Goal: Find specific page/section: Find specific page/section

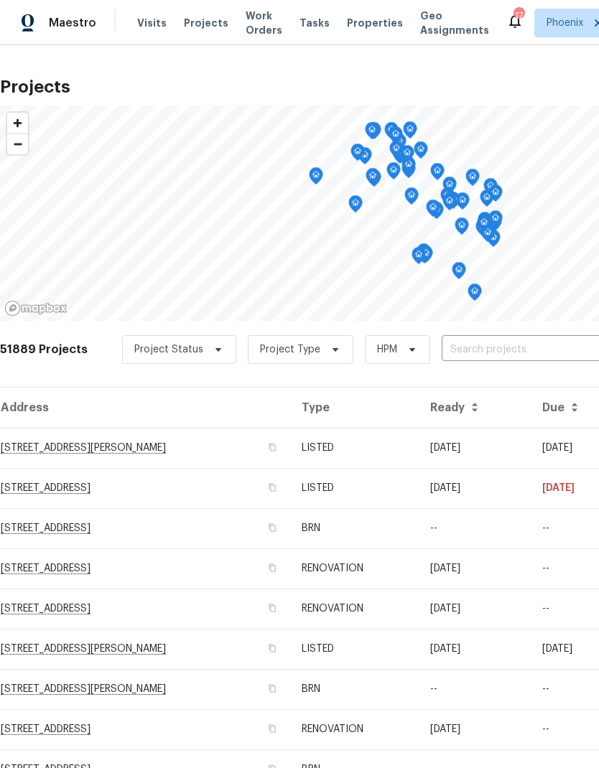
click at [361, 17] on span "Properties" at bounding box center [375, 23] width 56 height 14
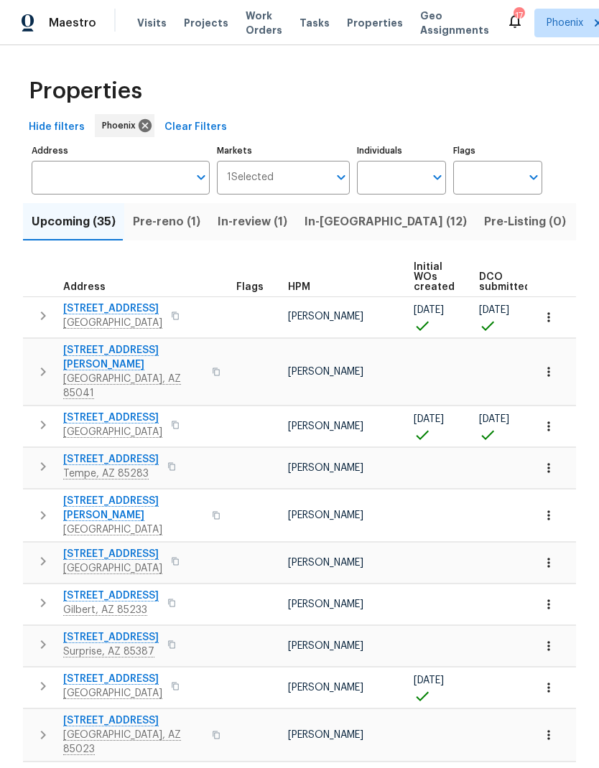
click at [409, 185] on input "Individuals" at bounding box center [390, 178] width 67 height 34
type input "[PERSON_NAME]"
click at [385, 218] on input "checkbox" at bounding box center [383, 223] width 30 height 30
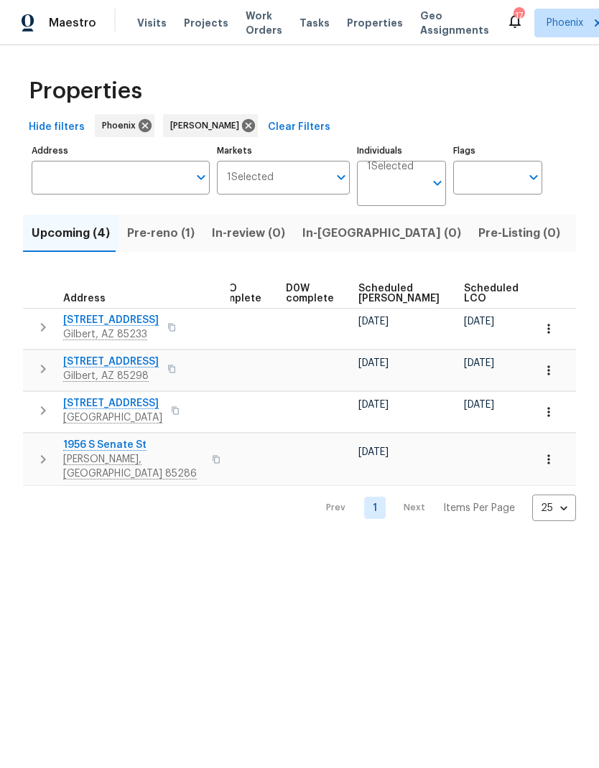
scroll to position [0, 343]
click at [374, 294] on span "Scheduled [PERSON_NAME]" at bounding box center [397, 293] width 81 height 20
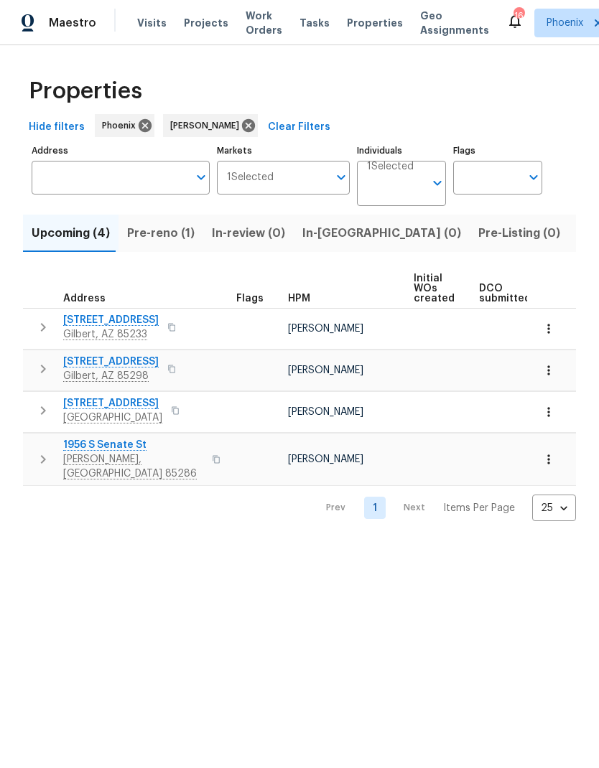
click at [121, 326] on span "[STREET_ADDRESS]" at bounding box center [110, 320] width 95 height 14
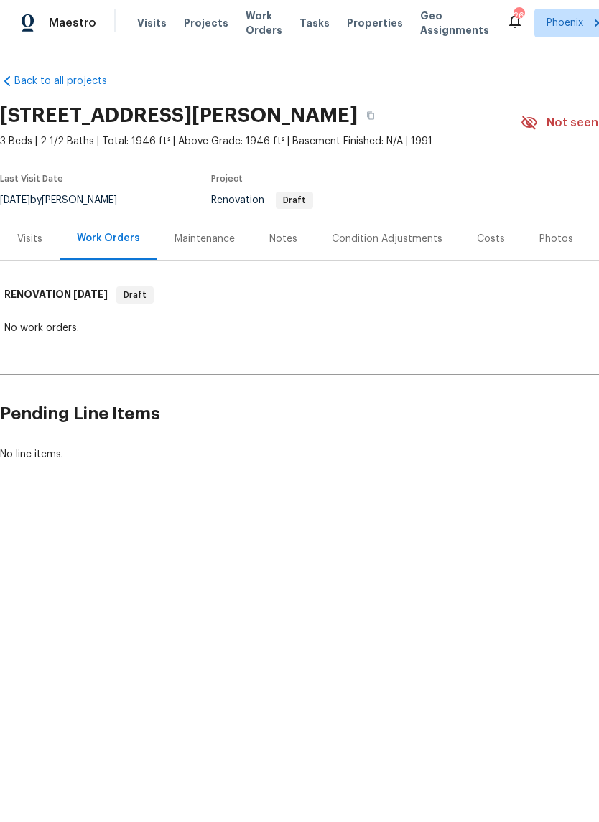
click at [41, 239] on div "Visits" at bounding box center [29, 239] width 25 height 14
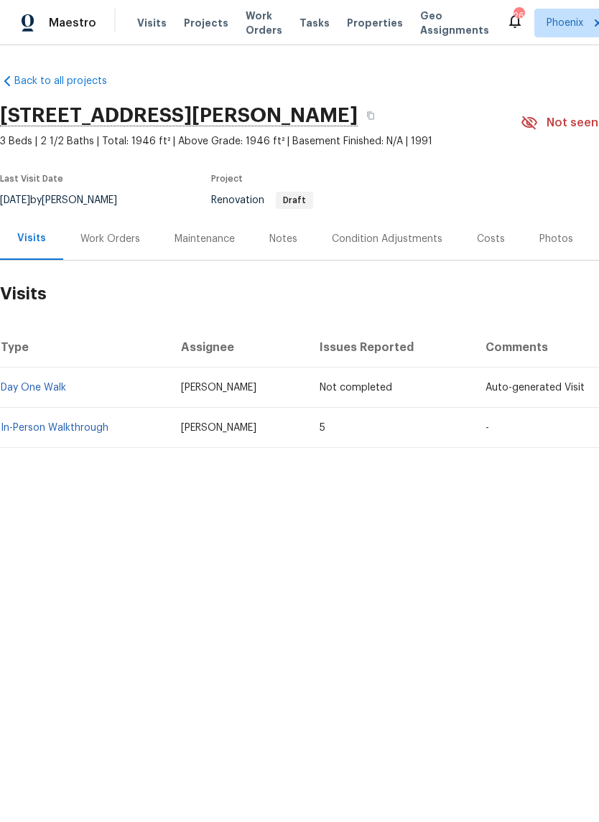
click at [97, 423] on link "In-Person Walkthrough" at bounding box center [55, 428] width 108 height 10
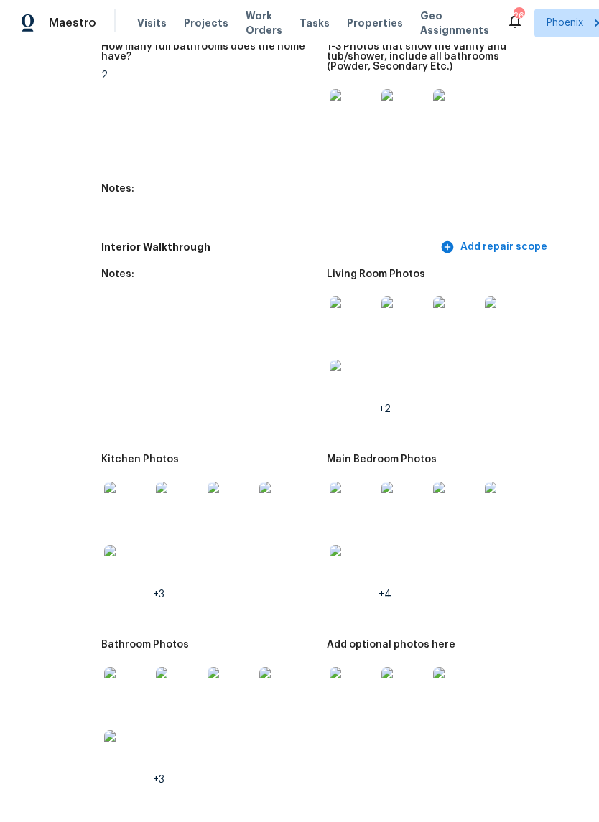
scroll to position [1936, 73]
click at [330, 317] on img at bounding box center [353, 319] width 46 height 46
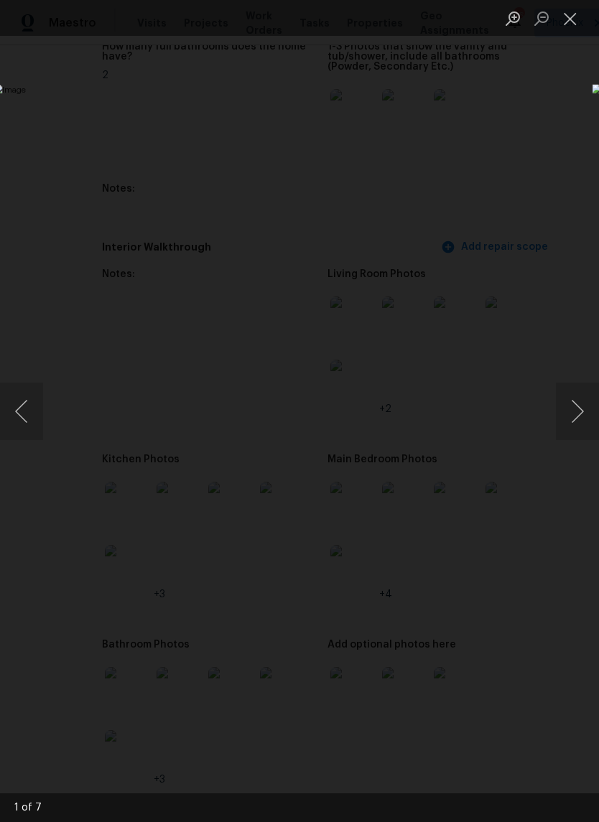
click at [573, 416] on button "Next image" at bounding box center [577, 411] width 43 height 57
click at [568, 416] on button "Next image" at bounding box center [577, 411] width 43 height 57
click at [572, 411] on button "Next image" at bounding box center [577, 411] width 43 height 57
click at [573, 407] on button "Next image" at bounding box center [577, 411] width 43 height 57
click at [578, 403] on button "Next image" at bounding box center [577, 411] width 43 height 57
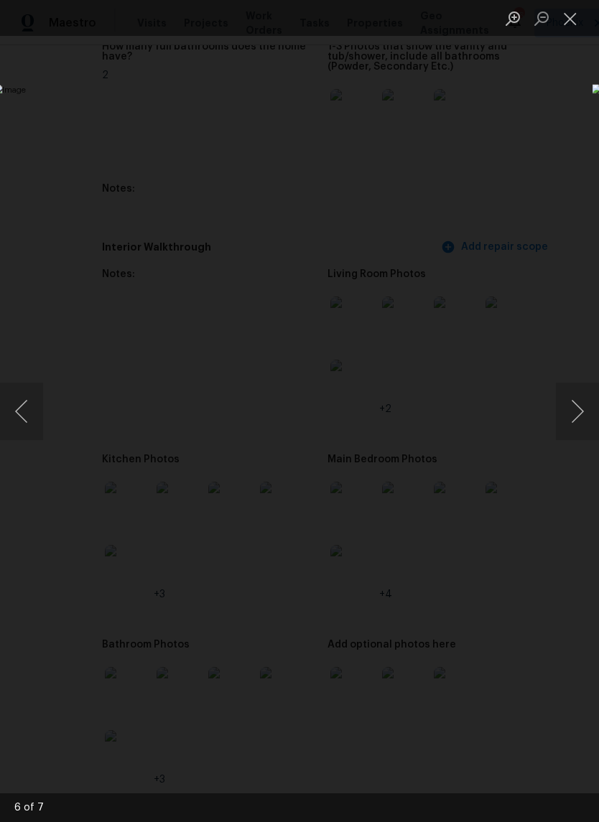
click at [578, 410] on button "Next image" at bounding box center [577, 411] width 43 height 57
click at [577, 409] on button "Next image" at bounding box center [577, 411] width 43 height 57
click at [574, 410] on button "Next image" at bounding box center [577, 411] width 43 height 57
click at [573, 409] on button "Next image" at bounding box center [577, 411] width 43 height 57
click at [573, 408] on button "Next image" at bounding box center [577, 411] width 43 height 57
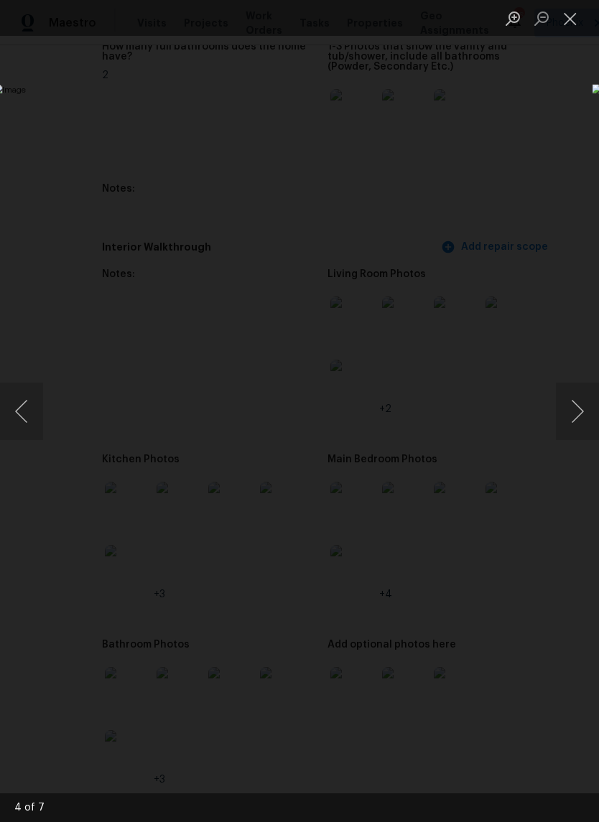
click at [572, 408] on button "Next image" at bounding box center [577, 411] width 43 height 57
click at [572, 29] on button "Close lightbox" at bounding box center [570, 18] width 29 height 25
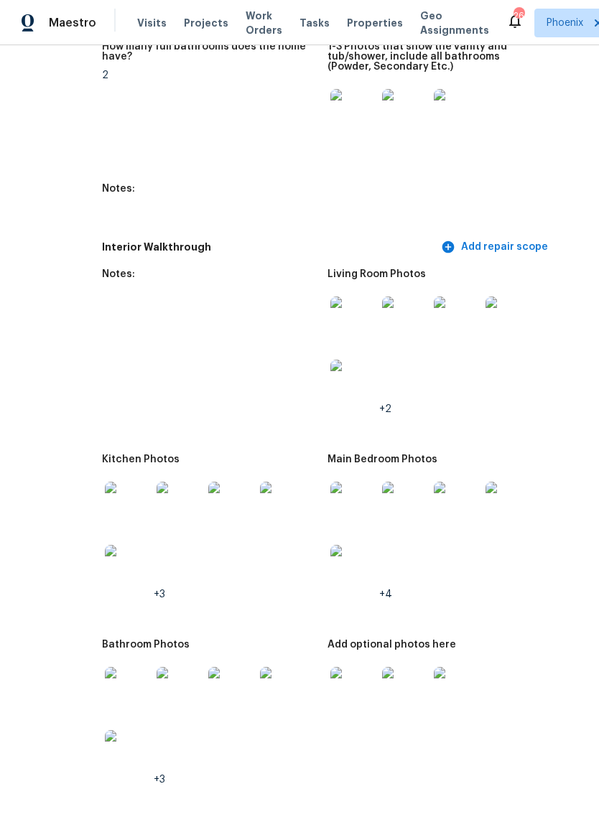
click at [105, 487] on img at bounding box center [128, 505] width 46 height 46
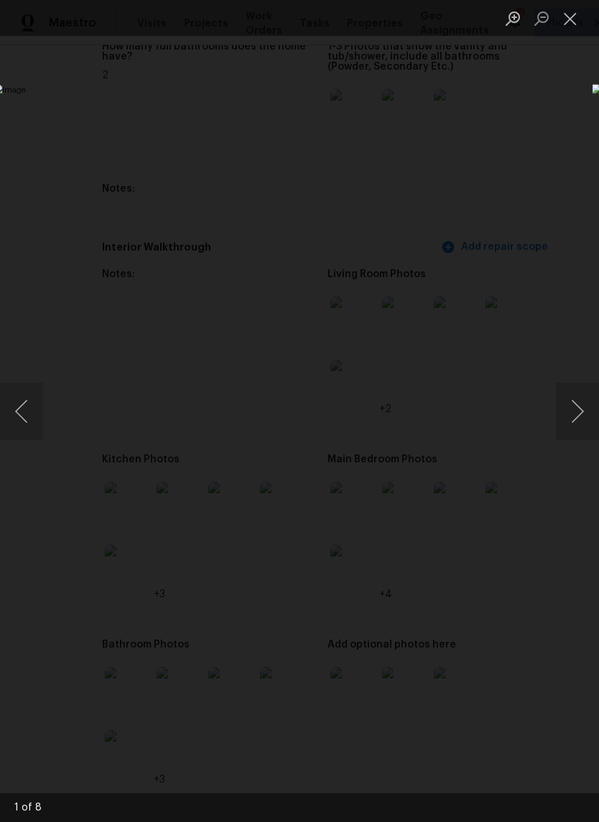
click at [575, 418] on button "Next image" at bounding box center [577, 411] width 43 height 57
click at [581, 413] on button "Next image" at bounding box center [577, 411] width 43 height 57
click at [575, 422] on button "Next image" at bounding box center [577, 411] width 43 height 57
click at [571, 423] on button "Next image" at bounding box center [577, 411] width 43 height 57
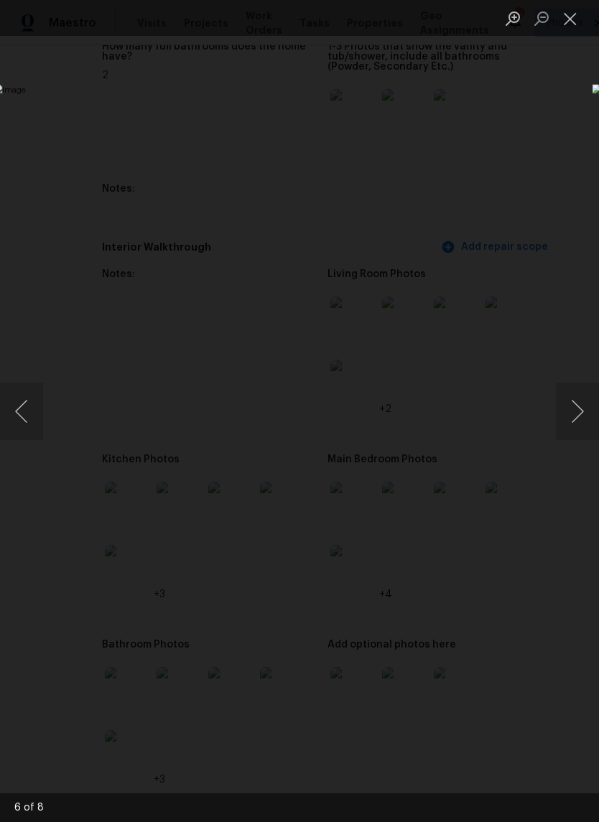
click at [569, 419] on button "Next image" at bounding box center [577, 411] width 43 height 57
click at [567, 416] on button "Next image" at bounding box center [577, 411] width 43 height 57
click at [569, 413] on button "Next image" at bounding box center [577, 411] width 43 height 57
click at [571, 411] on button "Next image" at bounding box center [577, 411] width 43 height 57
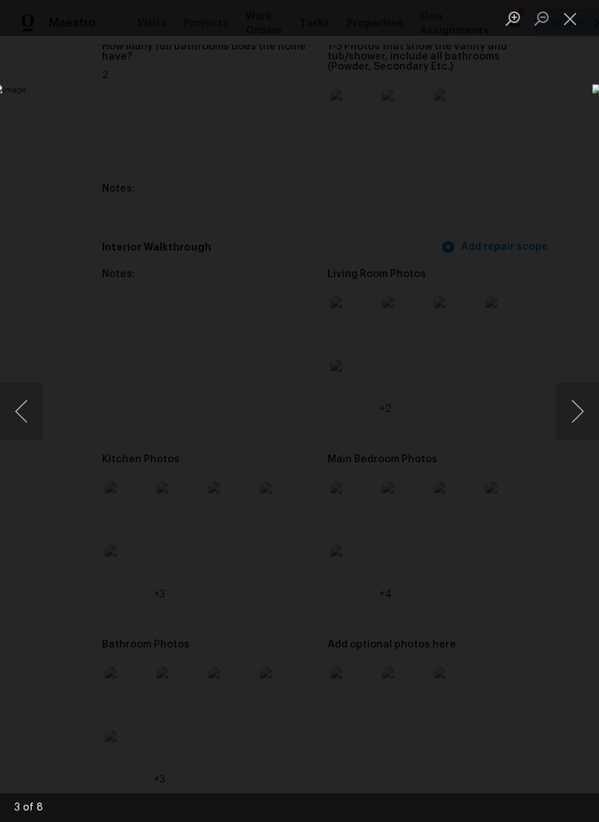
click at [571, 413] on button "Next image" at bounding box center [577, 411] width 43 height 57
click at [569, 20] on button "Close lightbox" at bounding box center [570, 18] width 29 height 25
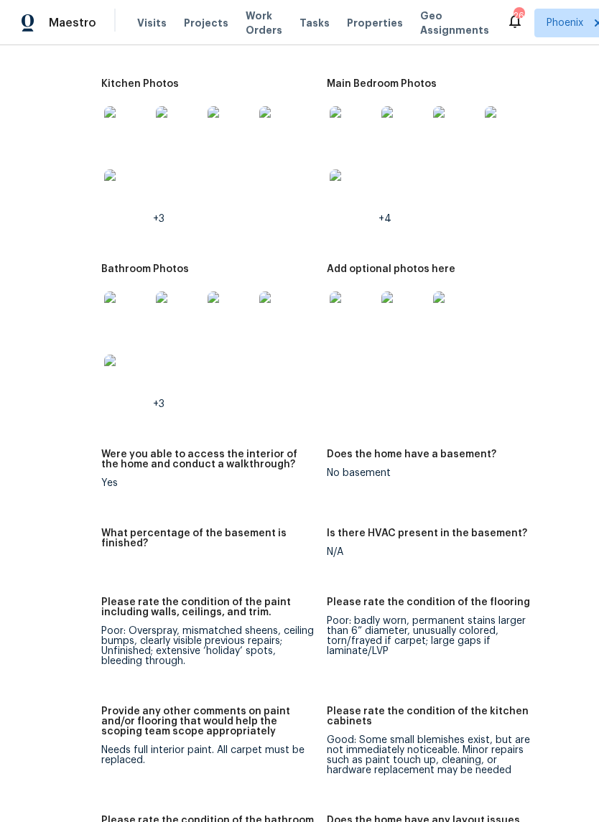
scroll to position [2307, 73]
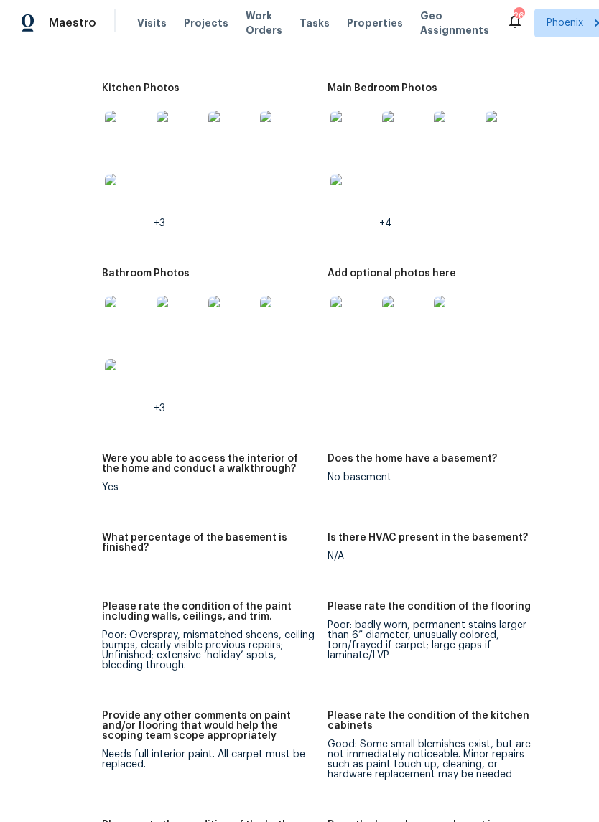
click at [433, 318] on img at bounding box center [456, 319] width 46 height 46
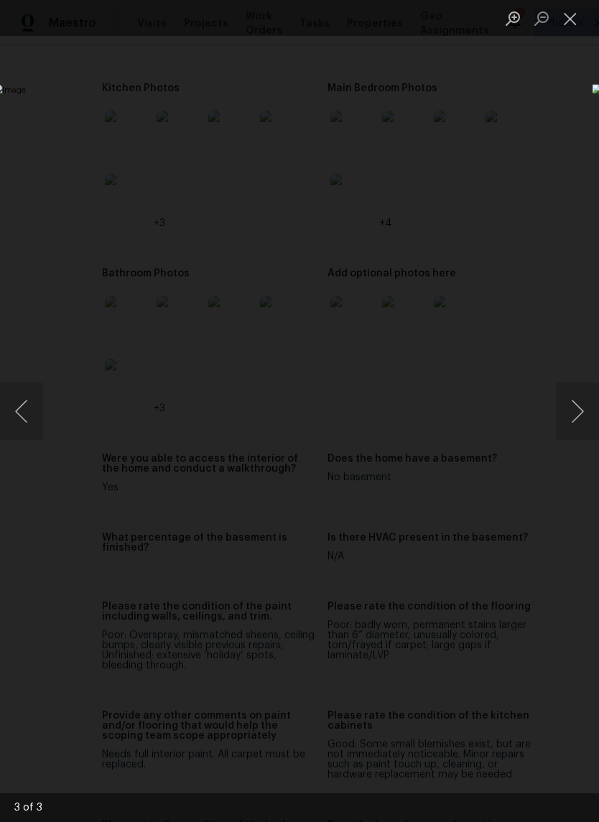
click at [572, 22] on button "Close lightbox" at bounding box center [570, 18] width 29 height 25
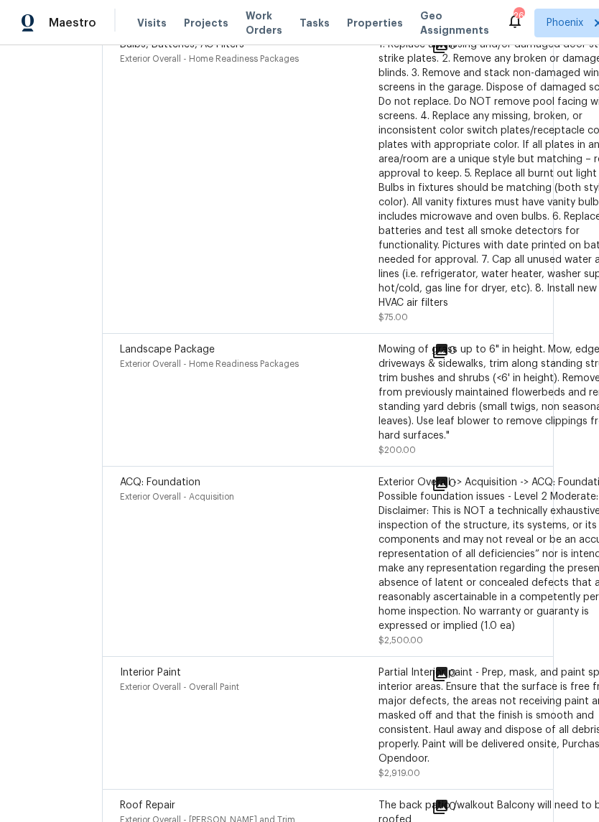
scroll to position [4435, 73]
